Goal: Navigation & Orientation: Find specific page/section

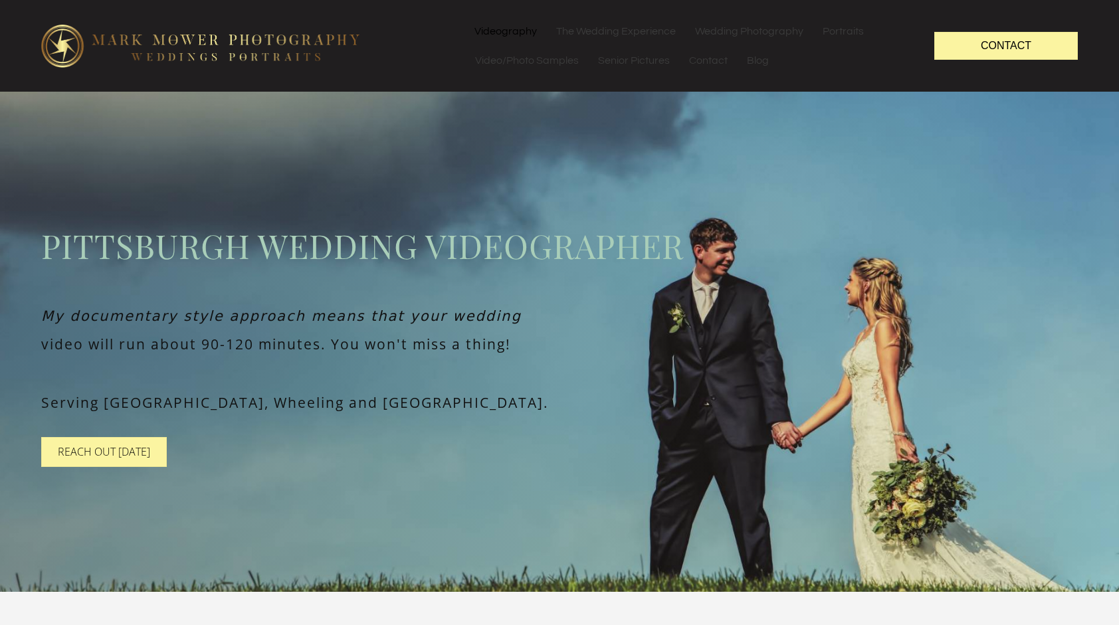
click at [532, 30] on link "Videography" at bounding box center [505, 31] width 81 height 29
click at [508, 21] on link "Videography" at bounding box center [505, 31] width 81 height 29
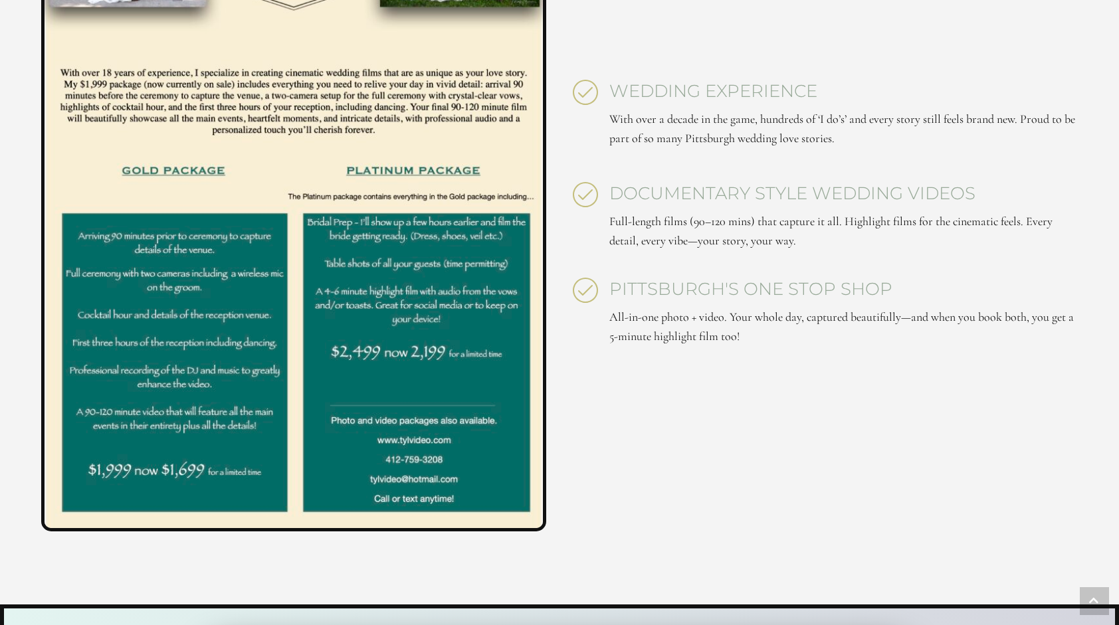
scroll to position [3161, 0]
